Goal: Task Accomplishment & Management: Use online tool/utility

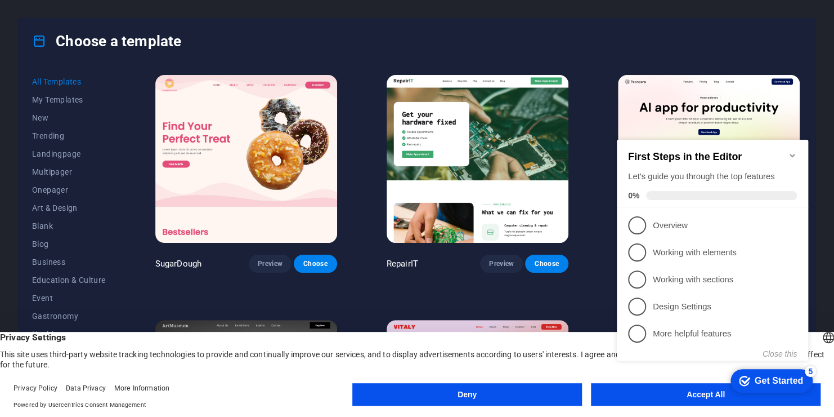
click at [793, 151] on icon "Minimize checklist" at bounding box center [792, 155] width 9 height 9
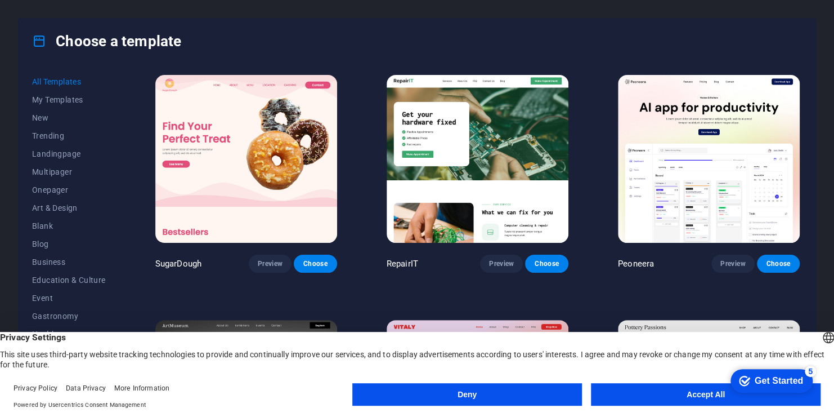
click at [684, 393] on button "Accept All" at bounding box center [706, 394] width 230 height 23
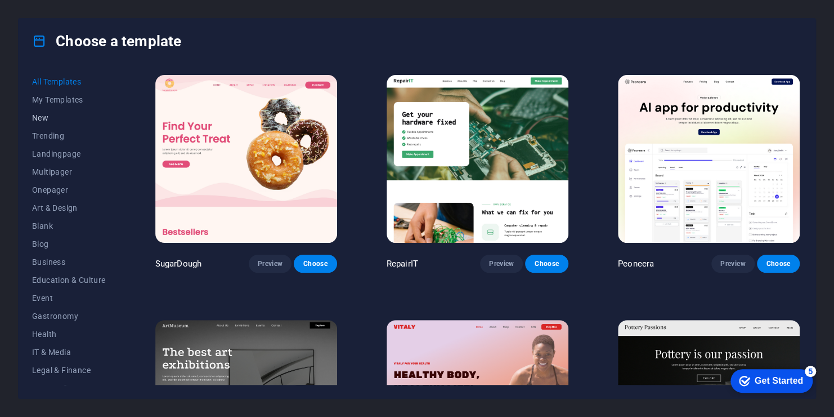
click at [47, 113] on span "New" at bounding box center [69, 117] width 74 height 9
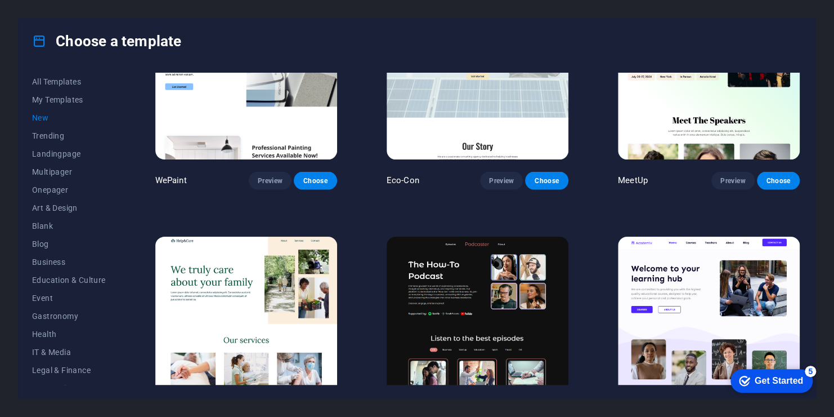
scroll to position [1104, 0]
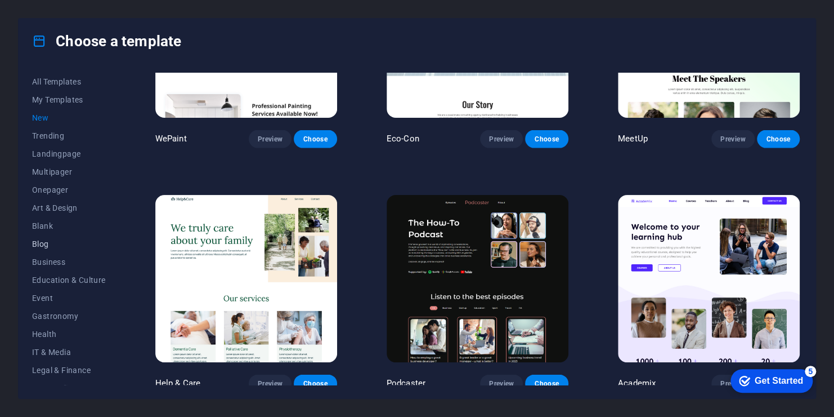
click at [48, 245] on span "Blog" at bounding box center [69, 243] width 74 height 9
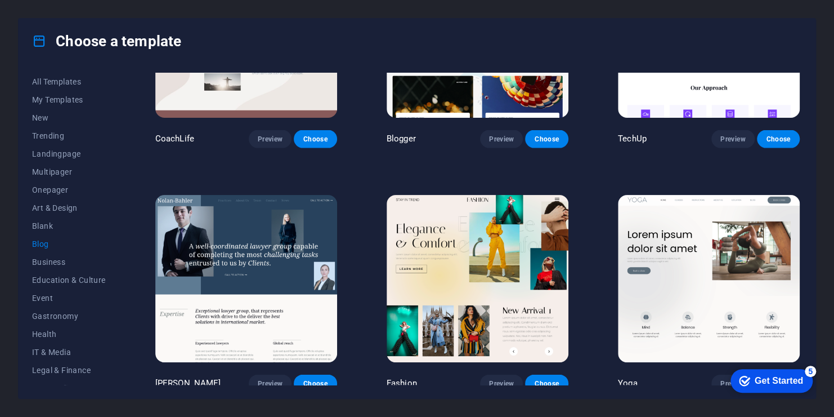
scroll to position [130, 0]
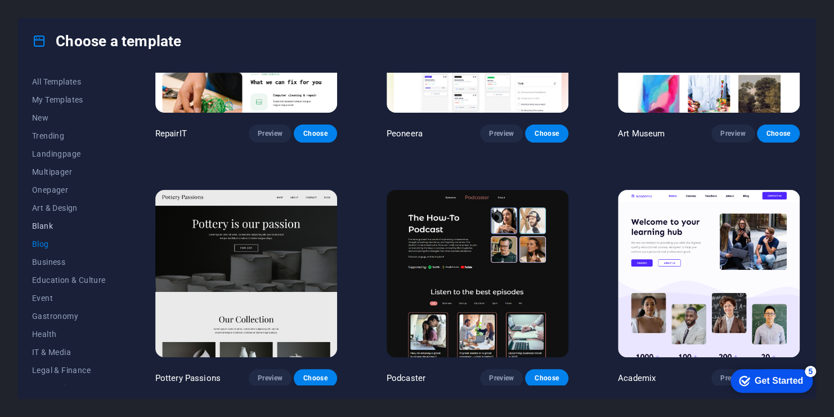
click at [50, 231] on button "Blank" at bounding box center [69, 226] width 74 height 18
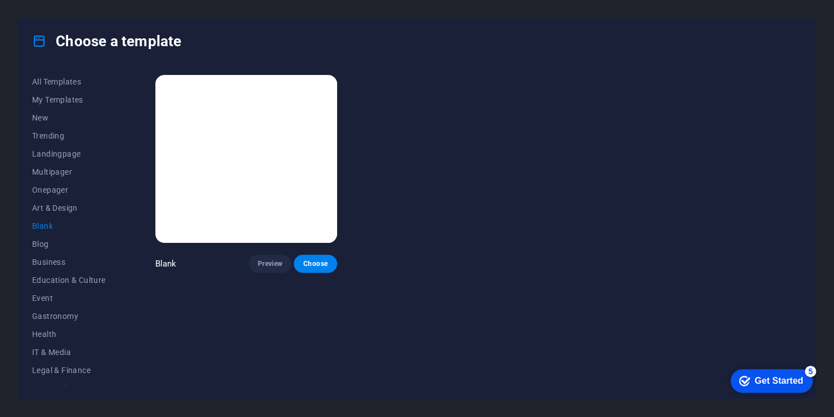
scroll to position [0, 0]
click at [773, 381] on div "Get Started" at bounding box center [779, 380] width 48 height 10
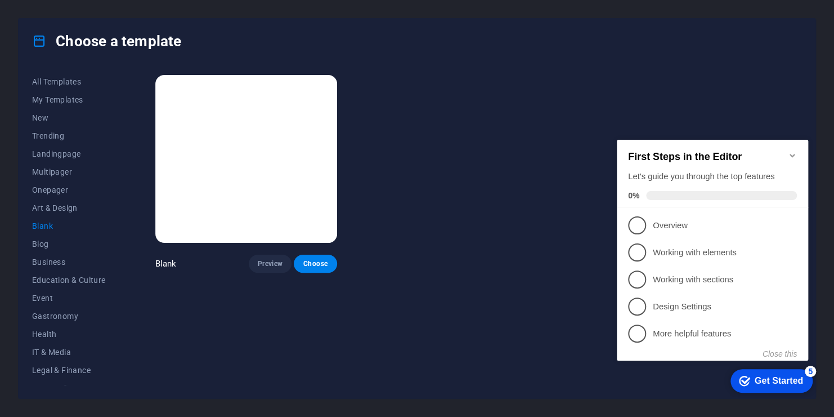
click at [777, 384] on div "Get Started" at bounding box center [779, 380] width 48 height 10
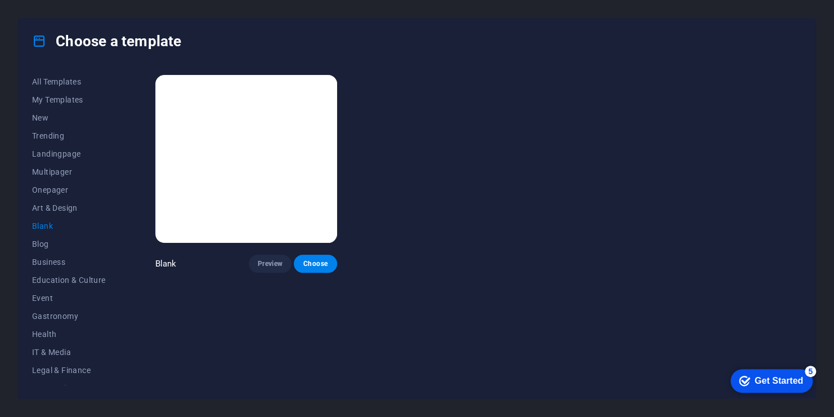
click at [803, 386] on div "Get Started" at bounding box center [779, 380] width 48 height 10
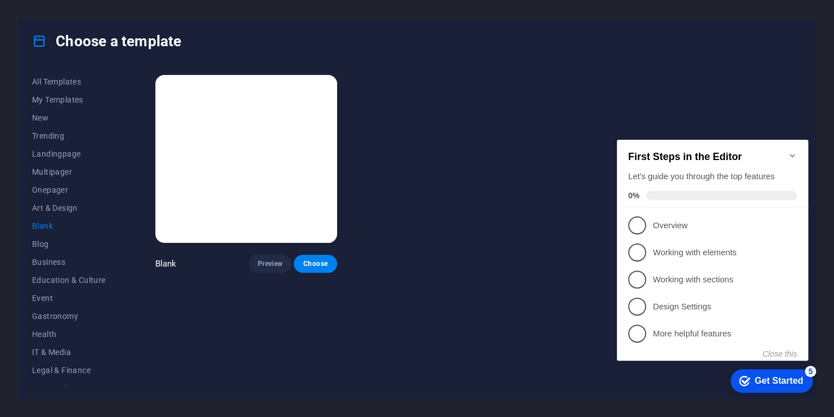
click at [808, 372] on div "5" at bounding box center [810, 370] width 11 height 11
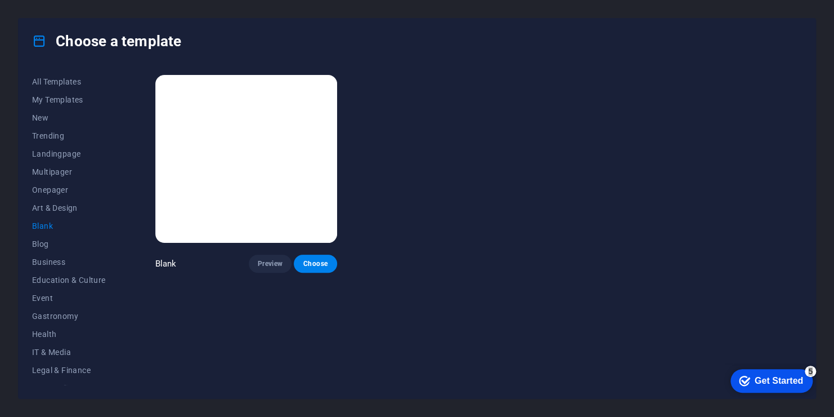
click at [816, 377] on div "5" at bounding box center [810, 370] width 11 height 11
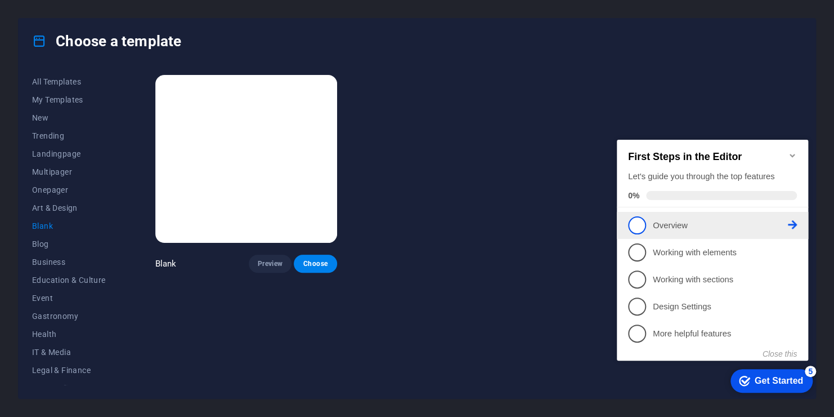
click at [634, 226] on span "1" at bounding box center [637, 225] width 18 height 18
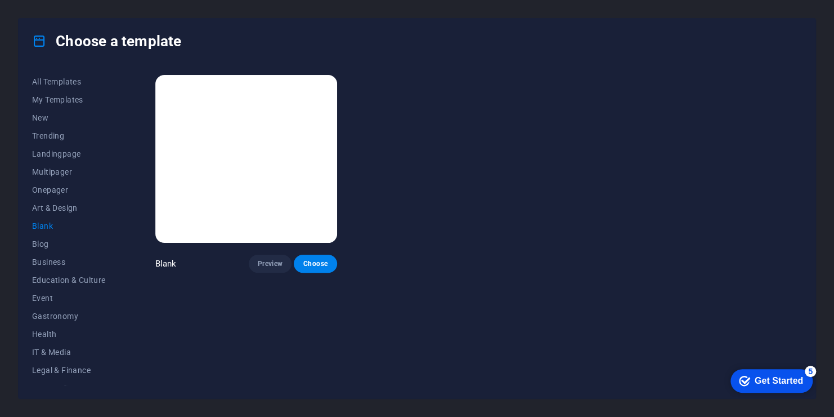
click at [764, 382] on div "Get Started" at bounding box center [779, 380] width 48 height 10
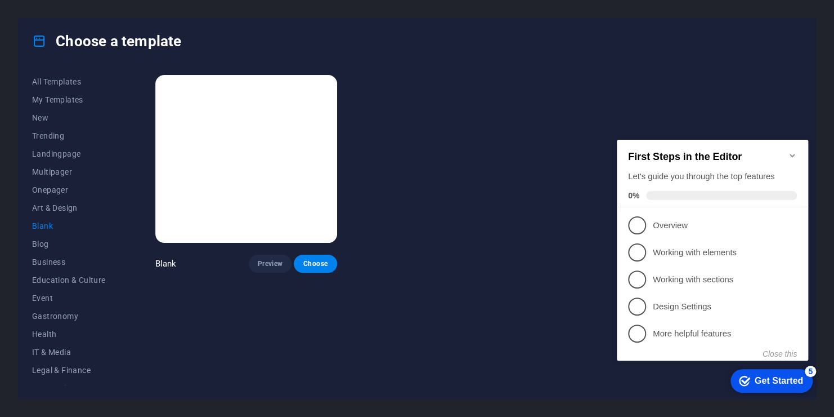
click at [764, 382] on div "Get Started" at bounding box center [779, 380] width 48 height 10
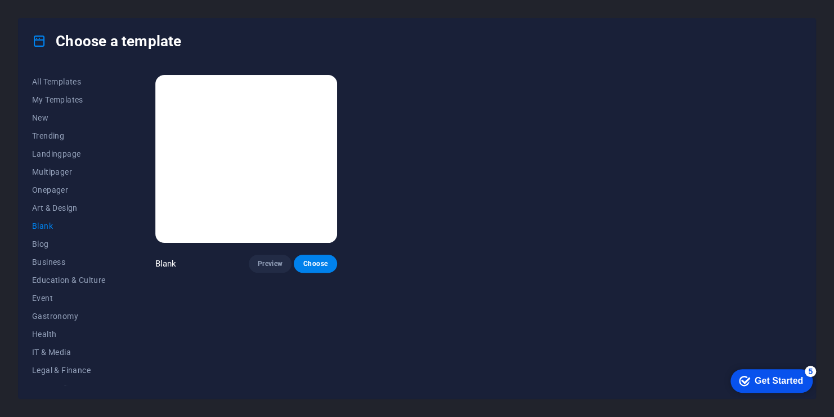
click at [803, 386] on div "Get Started" at bounding box center [779, 380] width 48 height 10
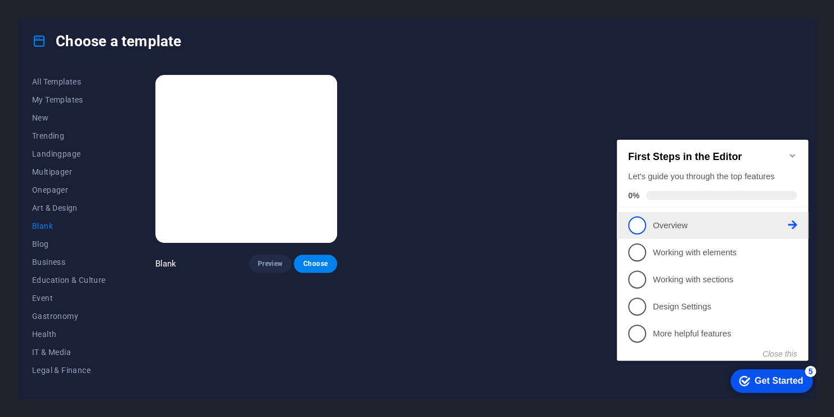
click at [630, 226] on span "1" at bounding box center [637, 225] width 18 height 18
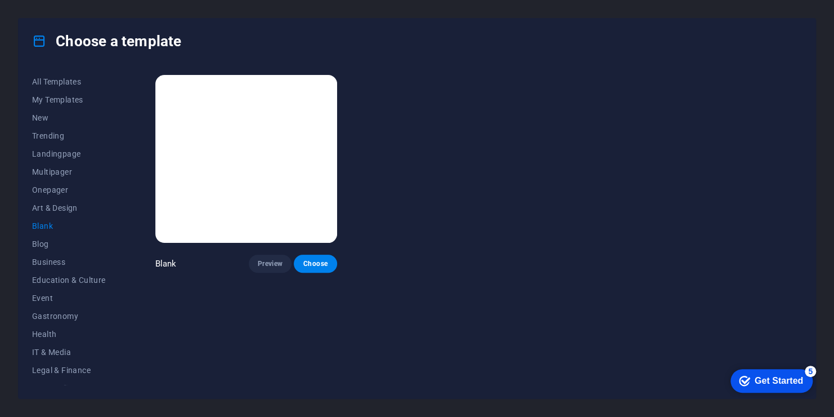
click at [35, 36] on icon at bounding box center [39, 41] width 15 height 15
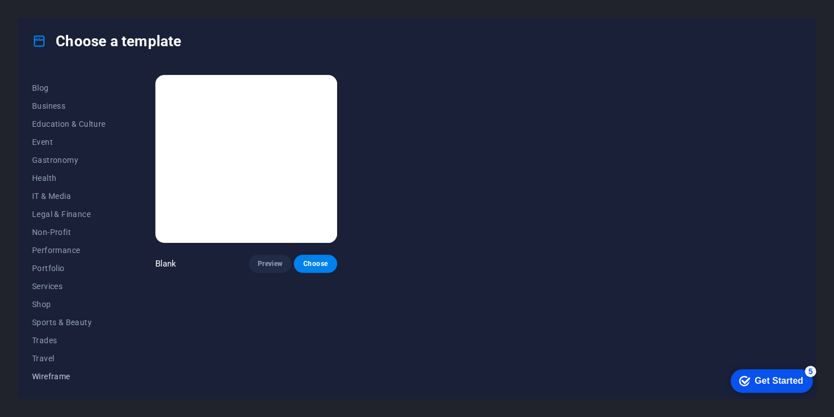
click at [46, 374] on span "Wireframe" at bounding box center [69, 376] width 74 height 9
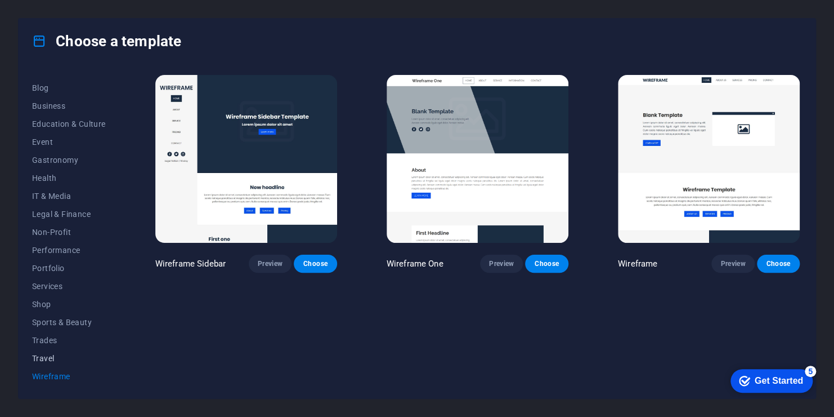
click at [50, 365] on button "Travel" at bounding box center [69, 358] width 74 height 18
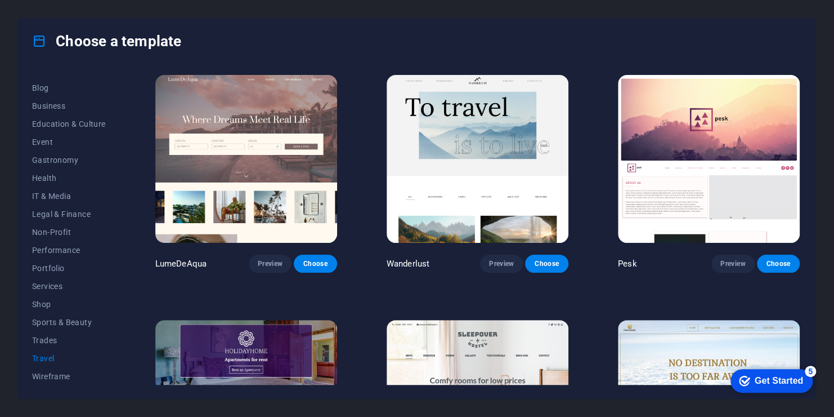
click at [196, 187] on img at bounding box center [246, 159] width 182 height 168
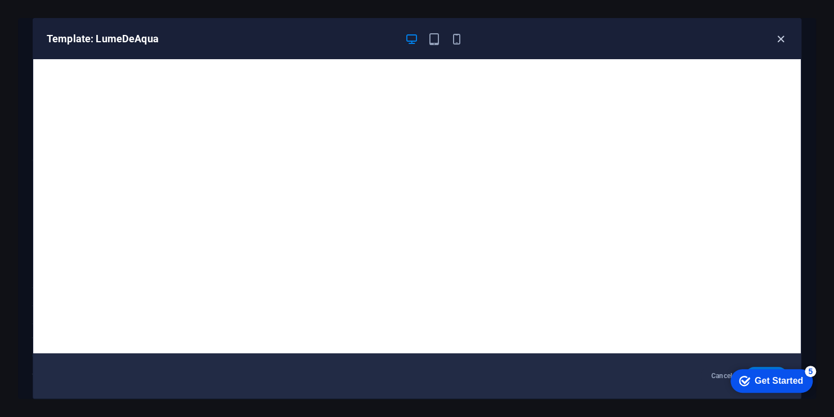
click at [778, 42] on icon "button" at bounding box center [781, 39] width 13 height 13
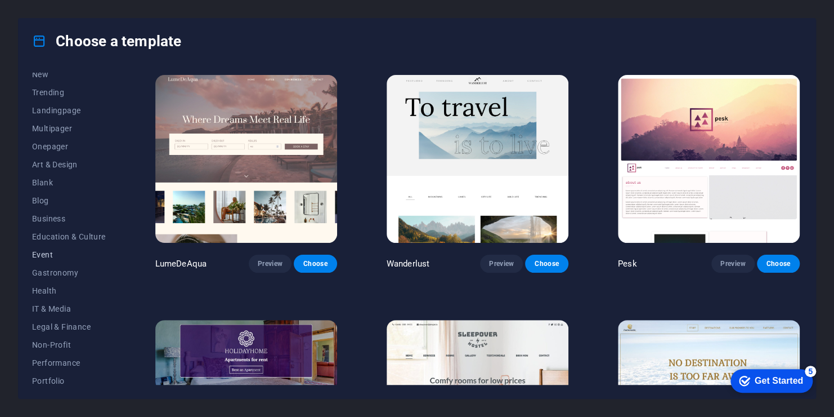
scroll to position [0, 0]
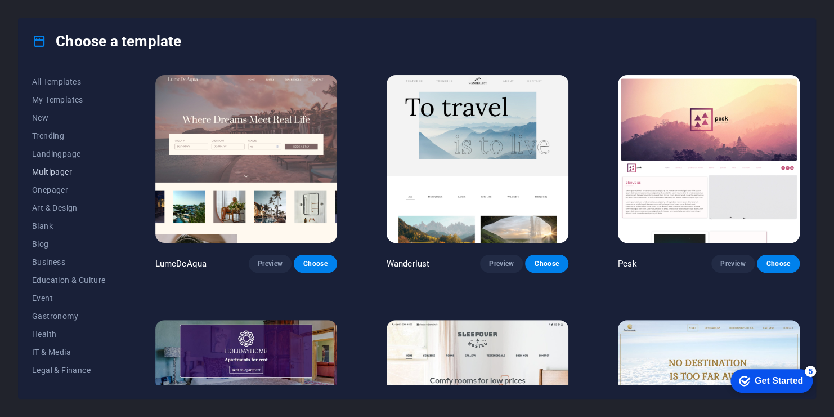
click at [64, 165] on button "Multipager" at bounding box center [69, 172] width 74 height 18
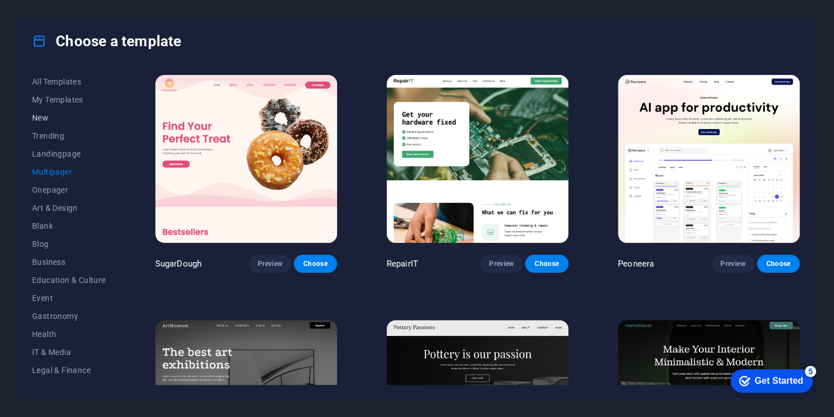
click at [45, 113] on span "New" at bounding box center [69, 117] width 74 height 9
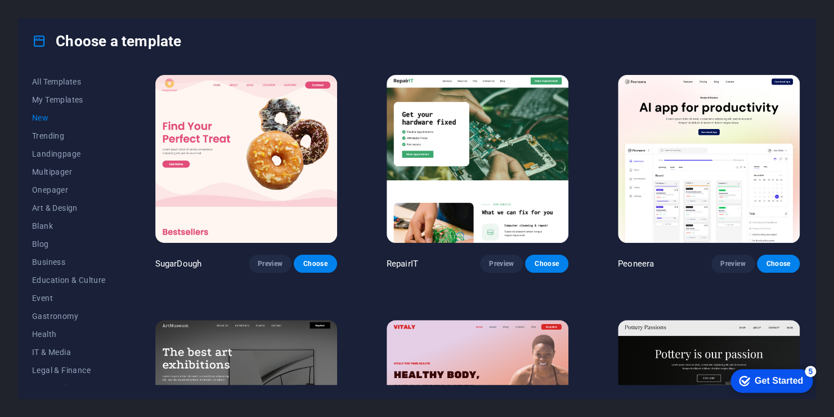
click at [278, 191] on img at bounding box center [246, 159] width 182 height 168
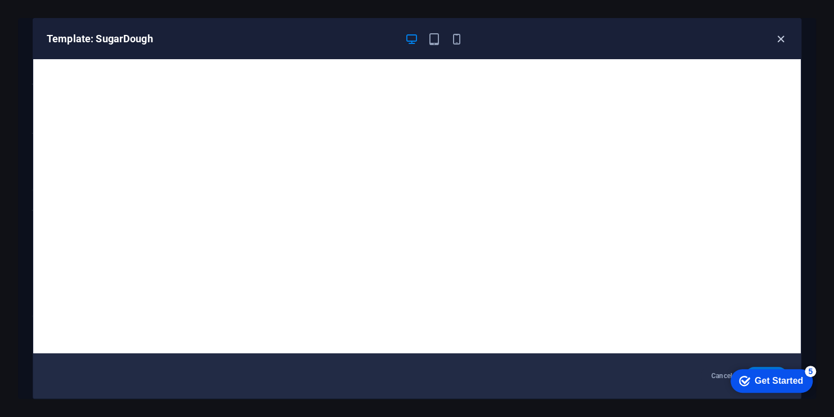
click at [783, 37] on icon "button" at bounding box center [781, 39] width 13 height 13
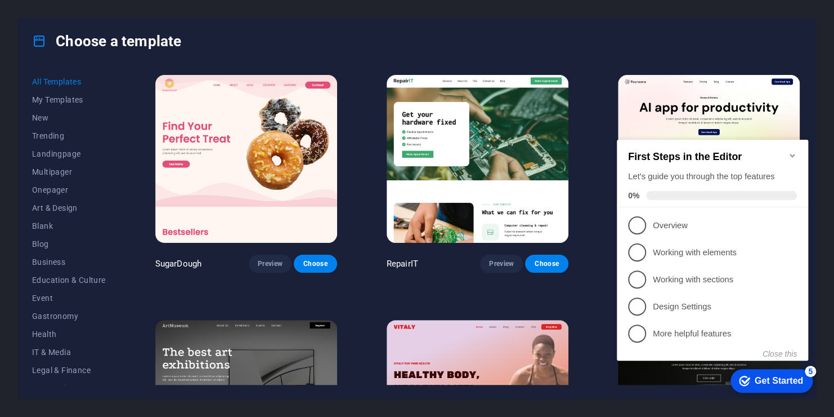
click at [424, 108] on img at bounding box center [478, 159] width 182 height 168
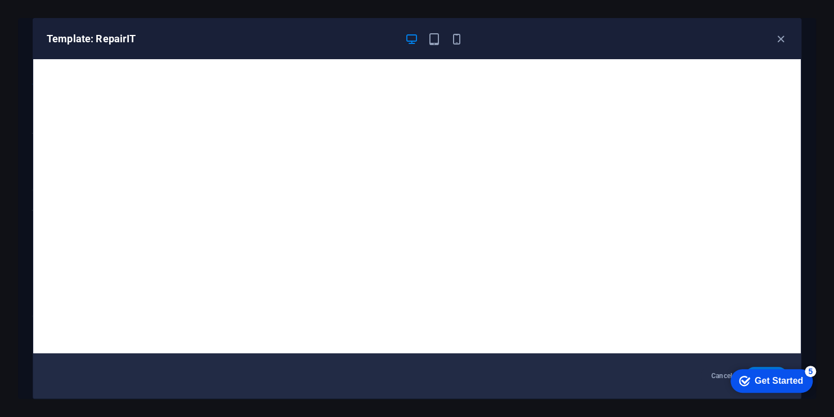
click at [782, 385] on div "Get Started" at bounding box center [779, 380] width 48 height 10
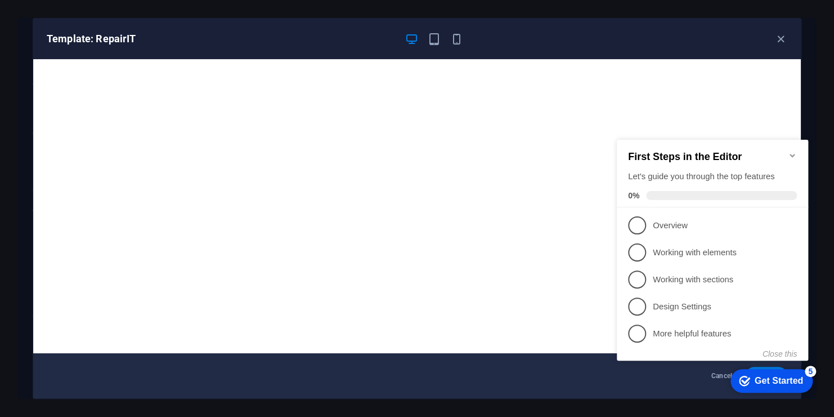
click at [773, 372] on div "checkmark Get Started 5" at bounding box center [772, 381] width 82 height 24
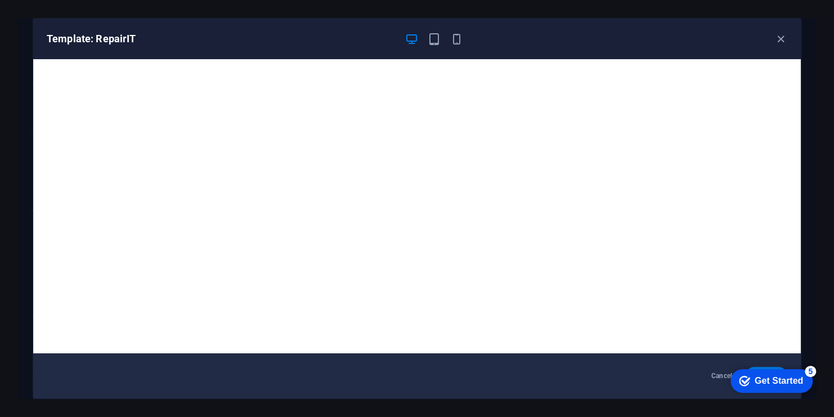
click at [813, 392] on div "checkmark Get Started 5" at bounding box center [772, 381] width 82 height 24
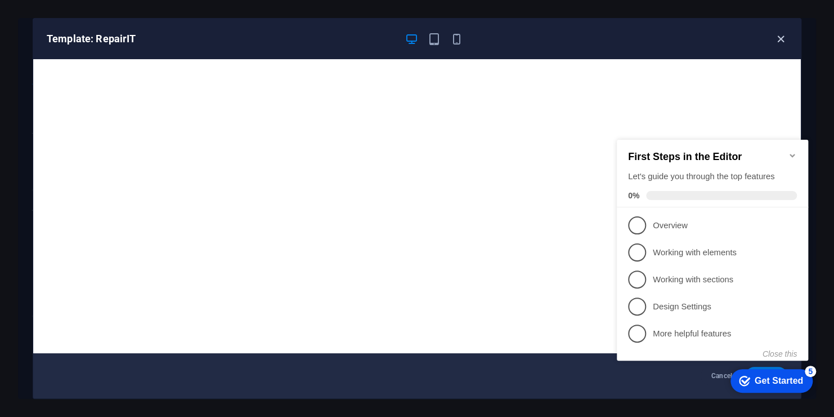
click at [775, 33] on icon "button" at bounding box center [781, 39] width 13 height 13
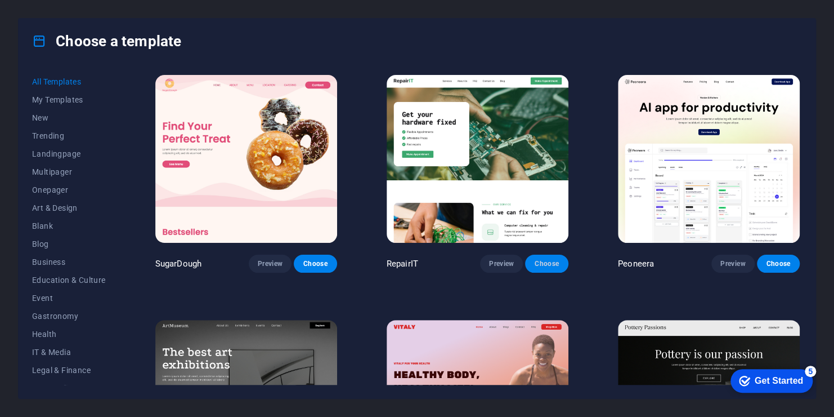
click at [540, 259] on span "Choose" at bounding box center [546, 263] width 25 height 9
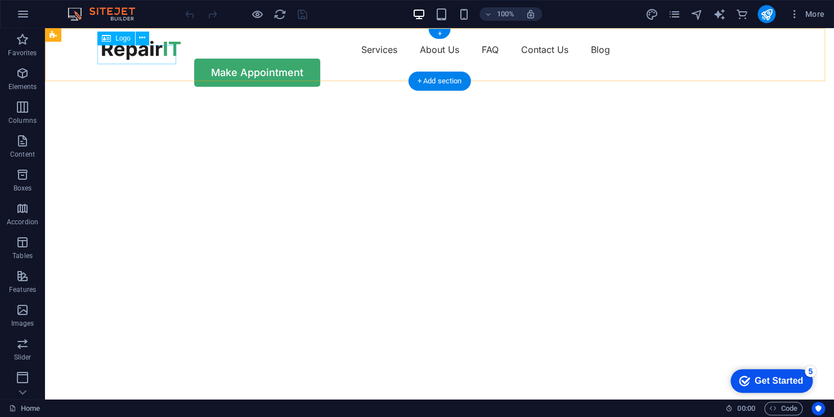
click at [134, 57] on div at bounding box center [141, 50] width 79 height 19
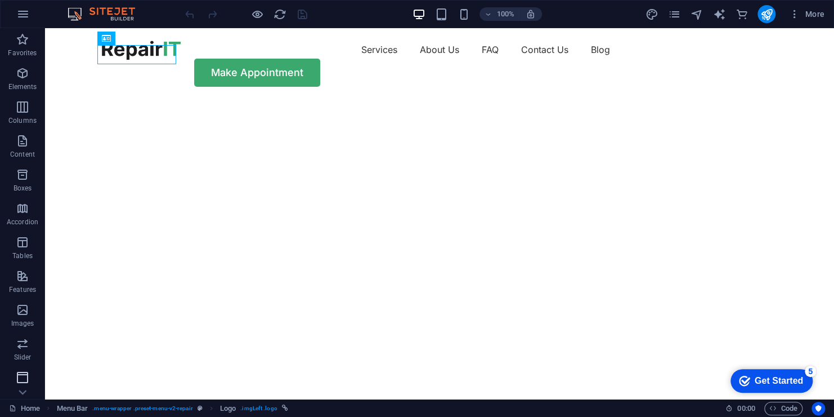
scroll to position [169, 0]
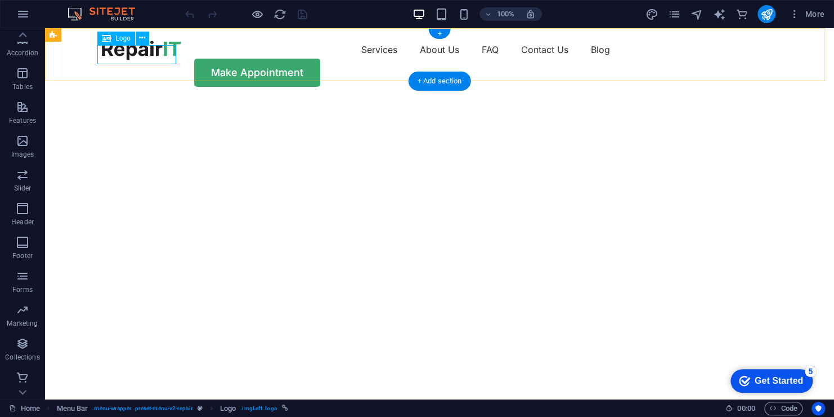
click at [156, 50] on div at bounding box center [141, 50] width 79 height 19
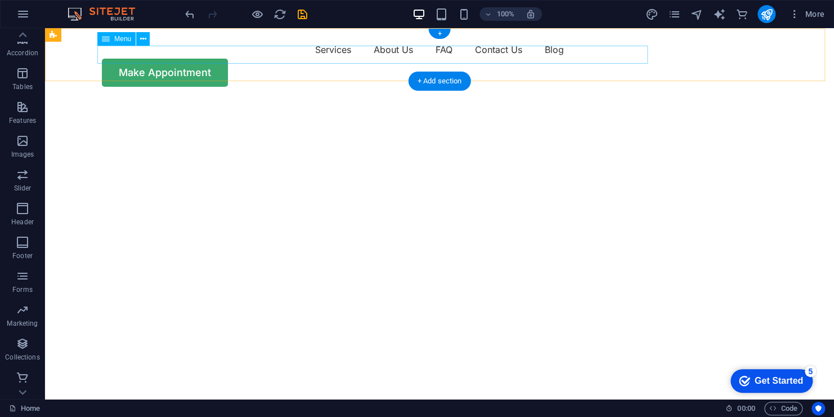
click at [280, 51] on nav "Services About Us FAQ Contact Us Blog" at bounding box center [440, 50] width 676 height 18
click at [102, 51] on nav "Services About Us FAQ Contact Us Blog" at bounding box center [440, 50] width 676 height 18
select select "1"
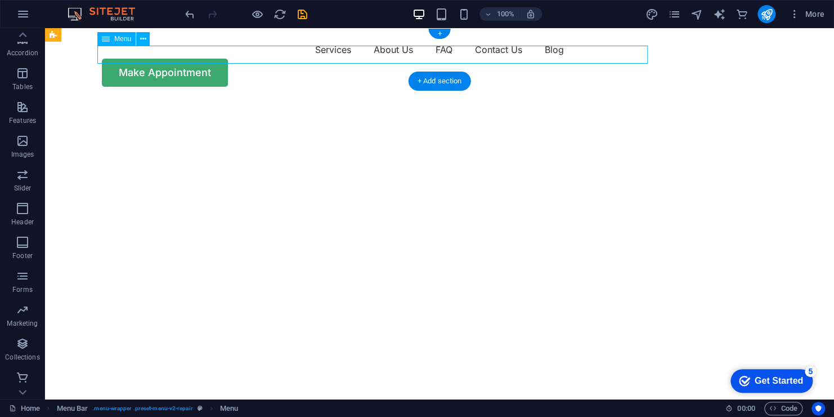
select select
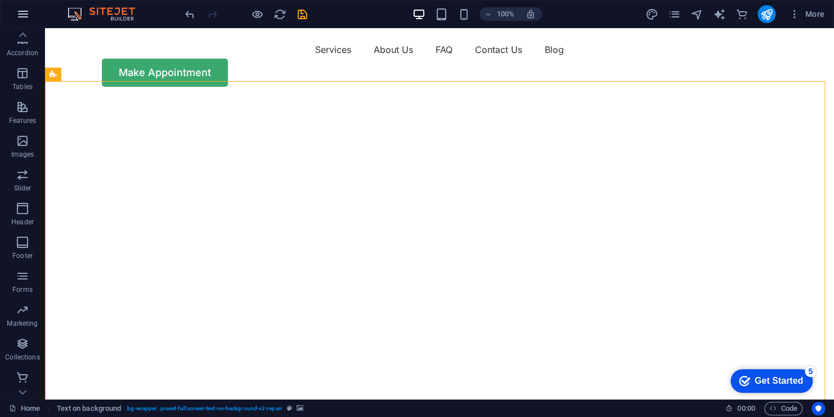
click at [14, 13] on button "button" at bounding box center [23, 14] width 27 height 27
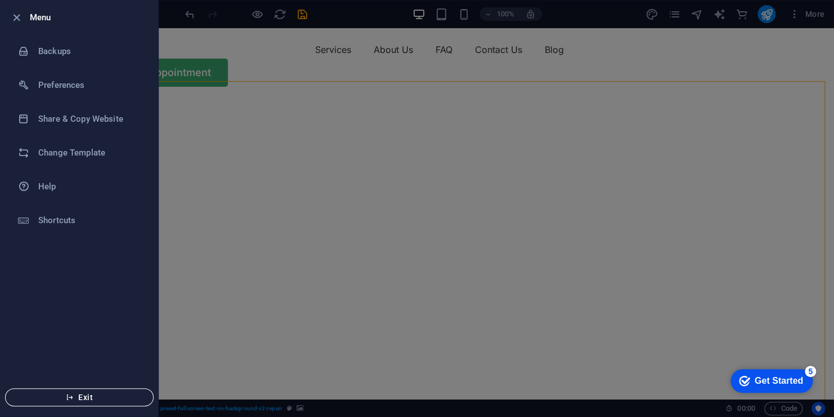
click at [75, 394] on span "Exit" at bounding box center [79, 396] width 129 height 9
